Goal: Task Accomplishment & Management: Use online tool/utility

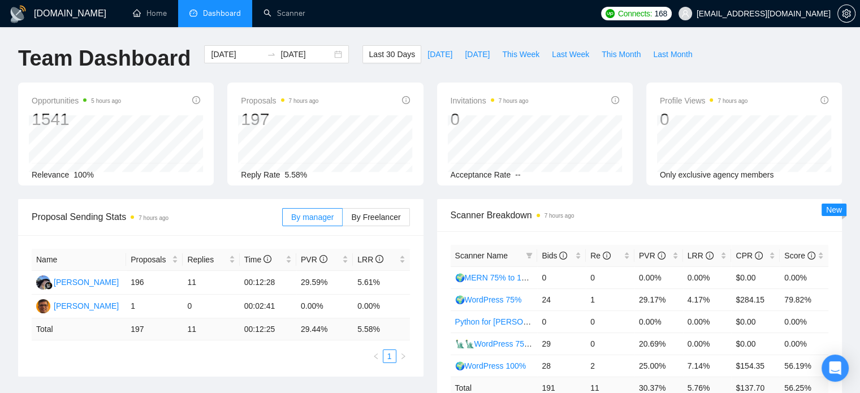
click at [435, 266] on div "Scanner Breakdown 7 hours ago Scanner Name Bids Re PVR LRR CPR Score 🌍MERN 75% …" at bounding box center [639, 317] width 419 height 236
click at [841, 366] on div "Open Intercom Messenger" at bounding box center [836, 368] width 30 height 30
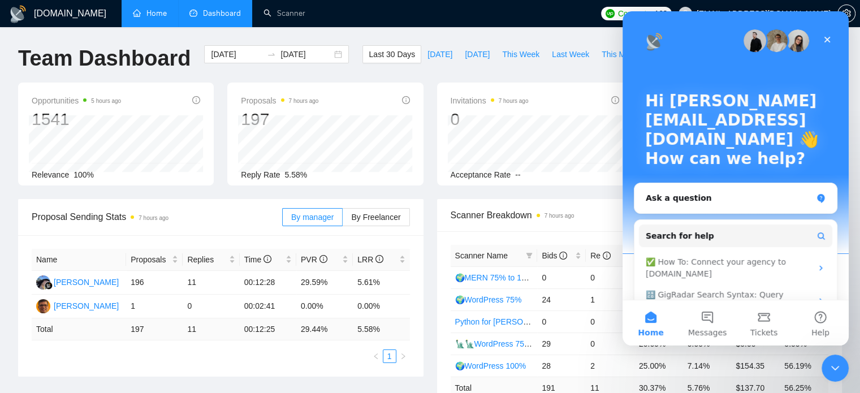
click at [153, 18] on link "Home" at bounding box center [150, 13] width 34 height 10
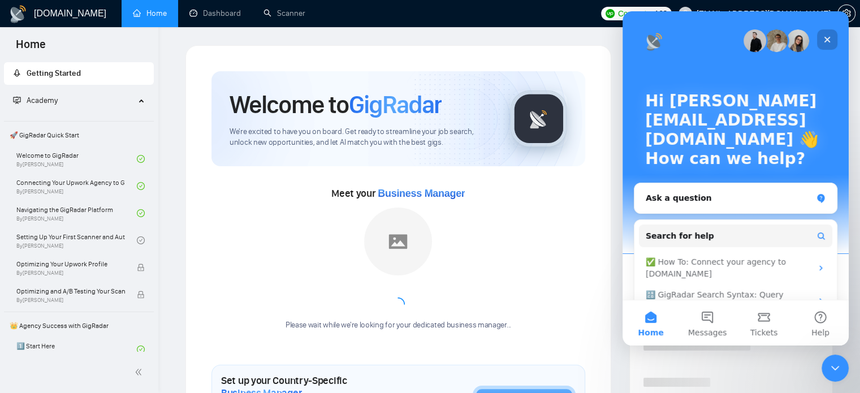
click at [832, 40] on div "Close" at bounding box center [827, 39] width 20 height 20
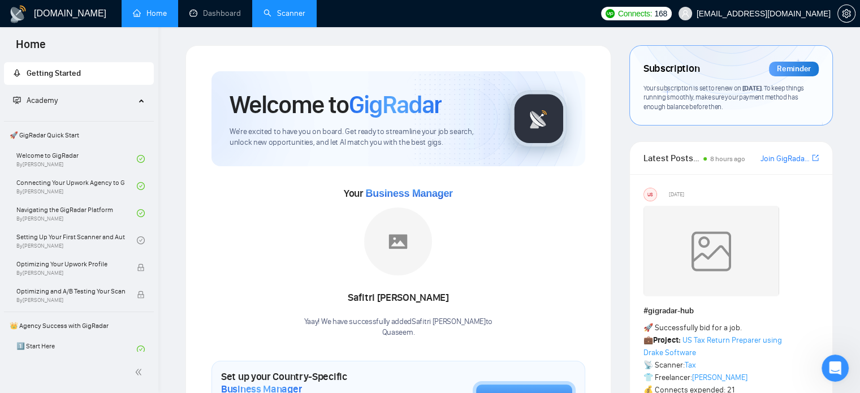
click at [287, 13] on link "Scanner" at bounding box center [285, 13] width 42 height 10
